Goal: Task Accomplishment & Management: Manage account settings

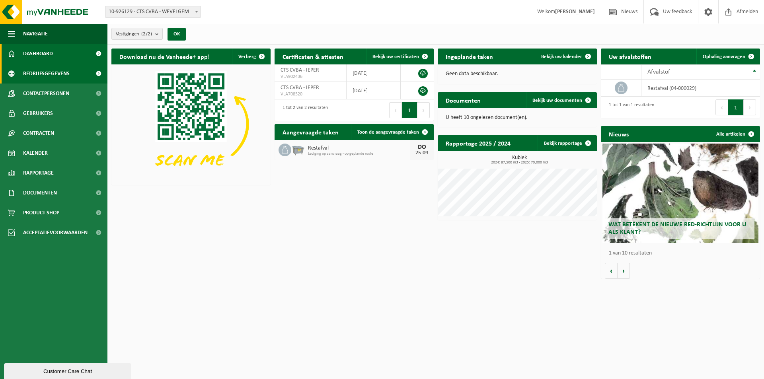
click at [56, 74] on span "Bedrijfsgegevens" at bounding box center [46, 74] width 47 height 20
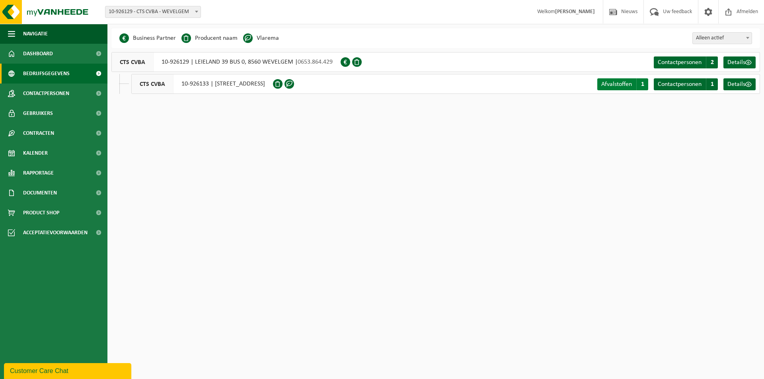
click at [605, 85] on span "Afvalstoffen" at bounding box center [616, 84] width 31 height 6
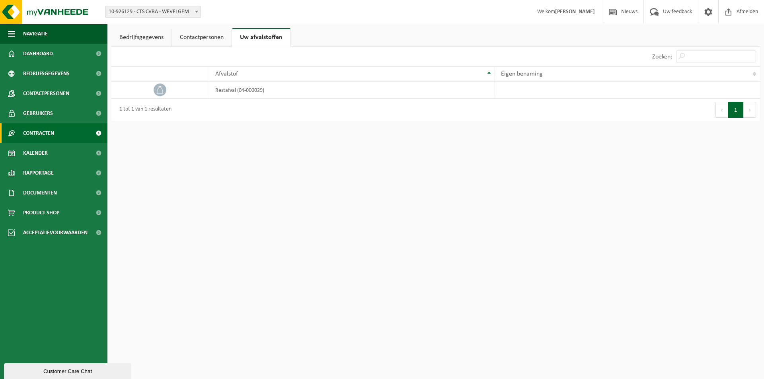
click at [47, 134] on span "Contracten" at bounding box center [38, 133] width 31 height 20
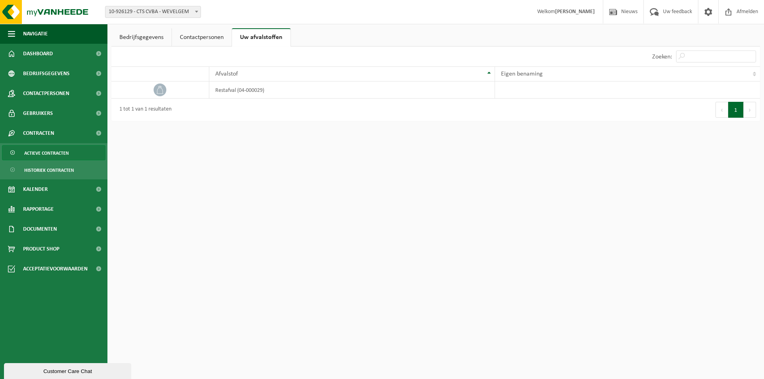
click at [53, 154] on span "Actieve contracten" at bounding box center [46, 153] width 45 height 15
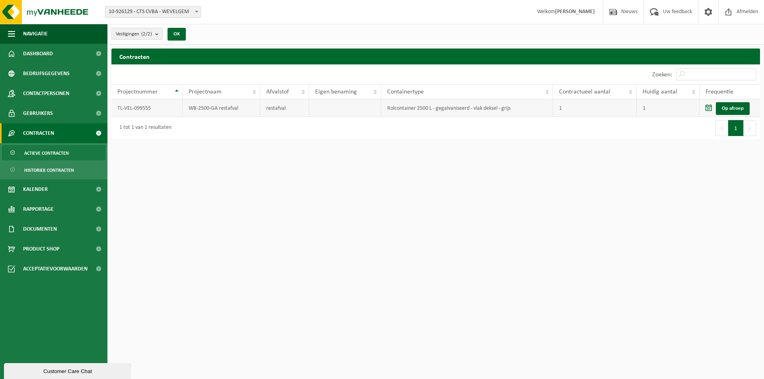
click at [304, 104] on td "restafval" at bounding box center [284, 108] width 49 height 18
click at [41, 54] on span "Dashboard" at bounding box center [38, 54] width 30 height 20
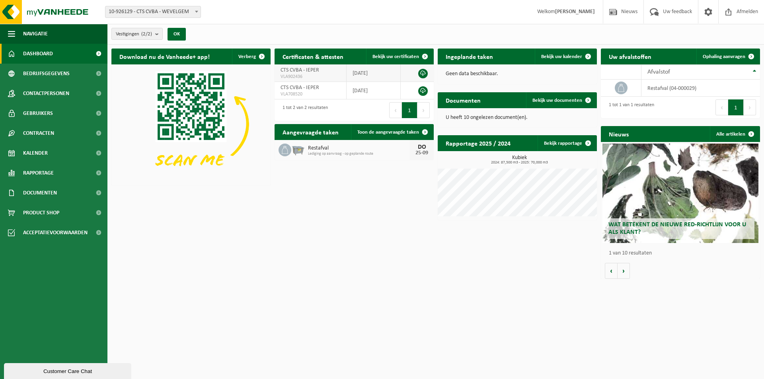
click at [291, 70] on span "CTS CVBA - IEPER" at bounding box center [299, 70] width 39 height 6
click at [421, 75] on link at bounding box center [423, 74] width 10 height 10
